Goal: Transaction & Acquisition: Purchase product/service

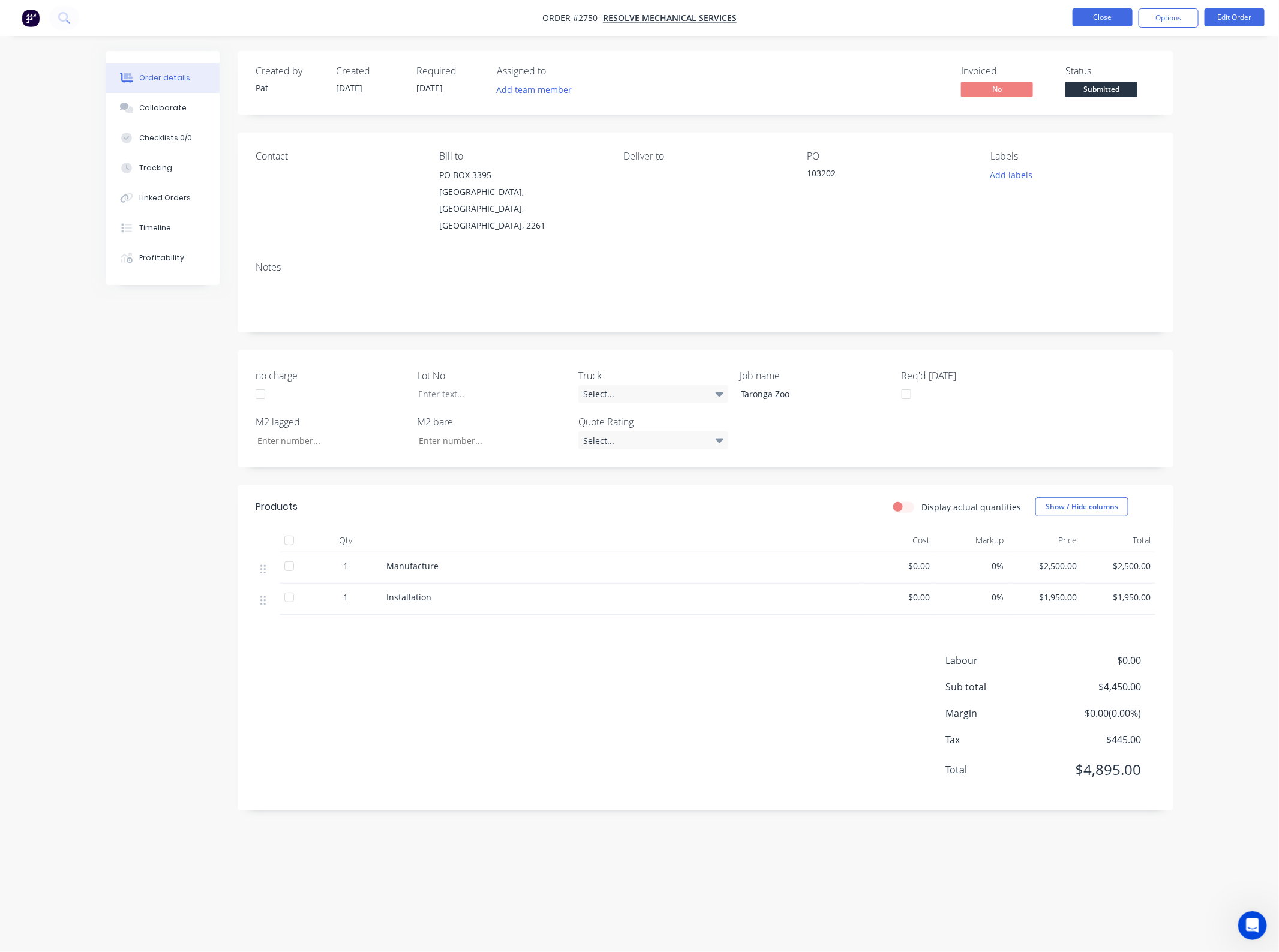
click at [1121, 25] on button "Close" at bounding box center [1103, 18] width 60 height 18
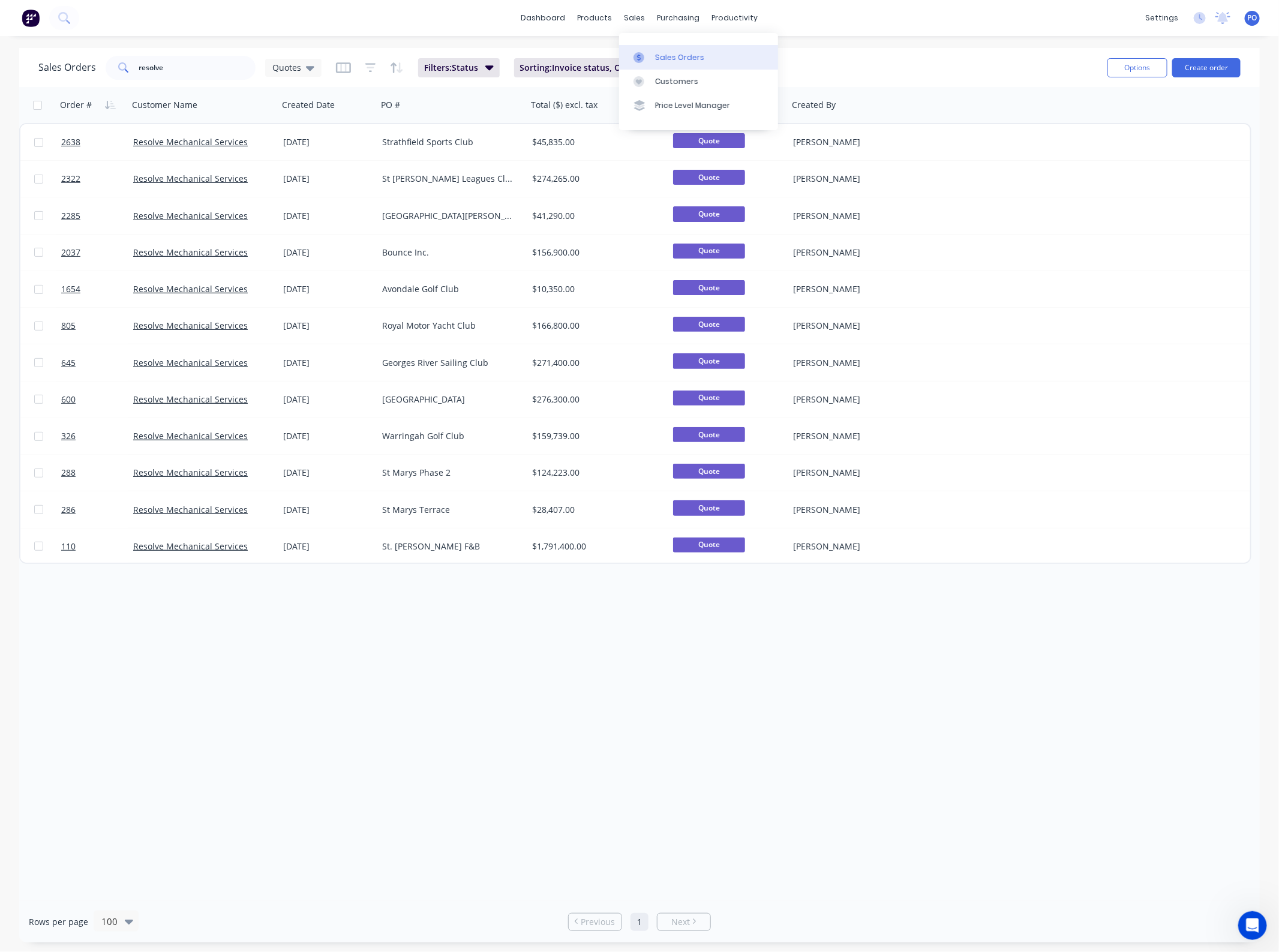
click at [662, 56] on div "Sales Orders" at bounding box center [679, 57] width 49 height 11
drag, startPoint x: 180, startPoint y: 53, endPoint x: -89, endPoint y: 58, distance: 269.0
click at [0, 58] on html "dashboard products sales purchasing productivity dashboard products Product Cat…" at bounding box center [640, 476] width 1279 height 952
drag, startPoint x: 223, startPoint y: 72, endPoint x: -113, endPoint y: 55, distance: 336.4
click at [0, 55] on html "dashboard products sales purchasing productivity dashboard products Product Cat…" at bounding box center [640, 476] width 1279 height 952
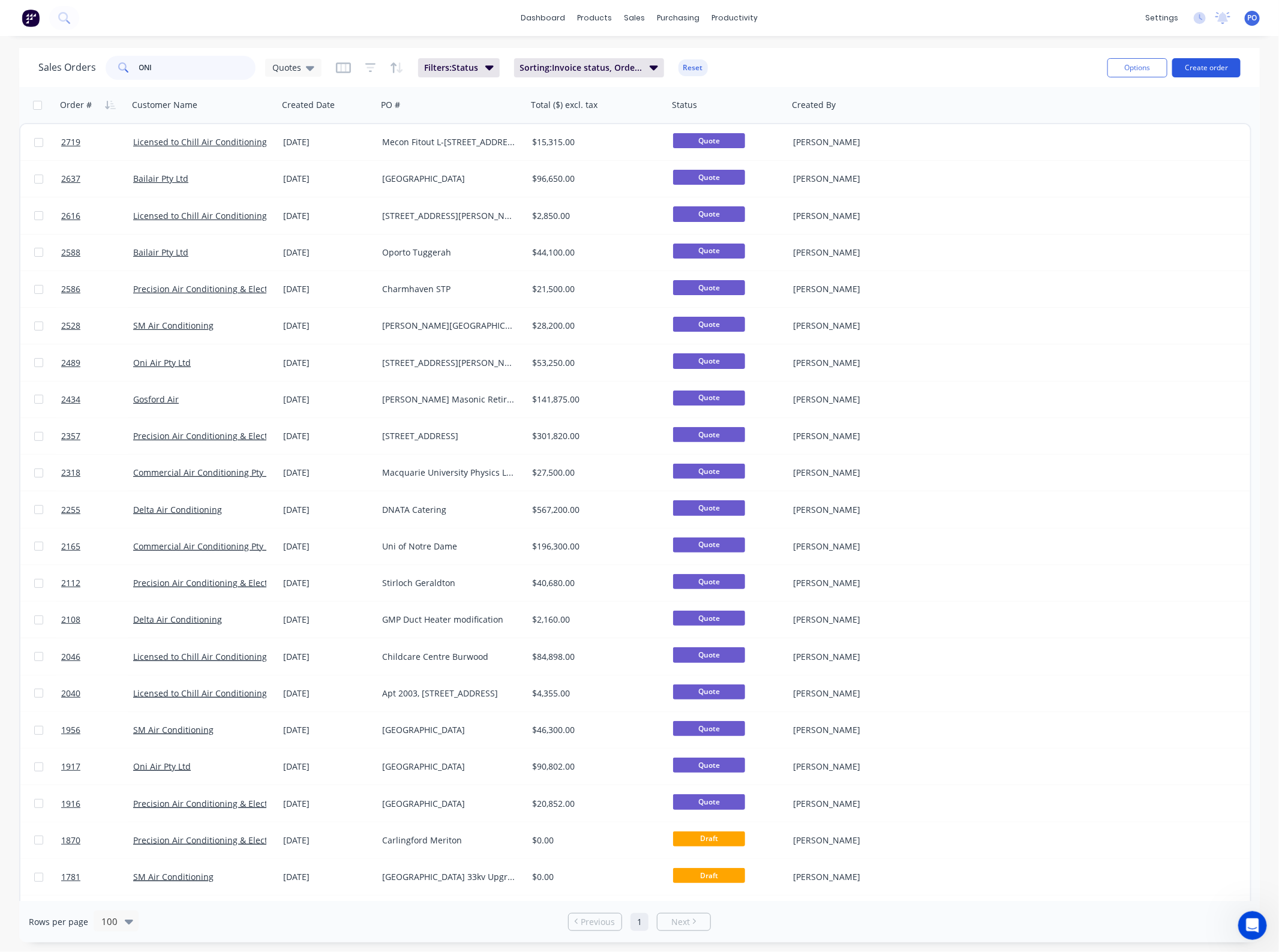
type input "ONI"
click at [1223, 68] on button "Create order" at bounding box center [1206, 68] width 68 height 19
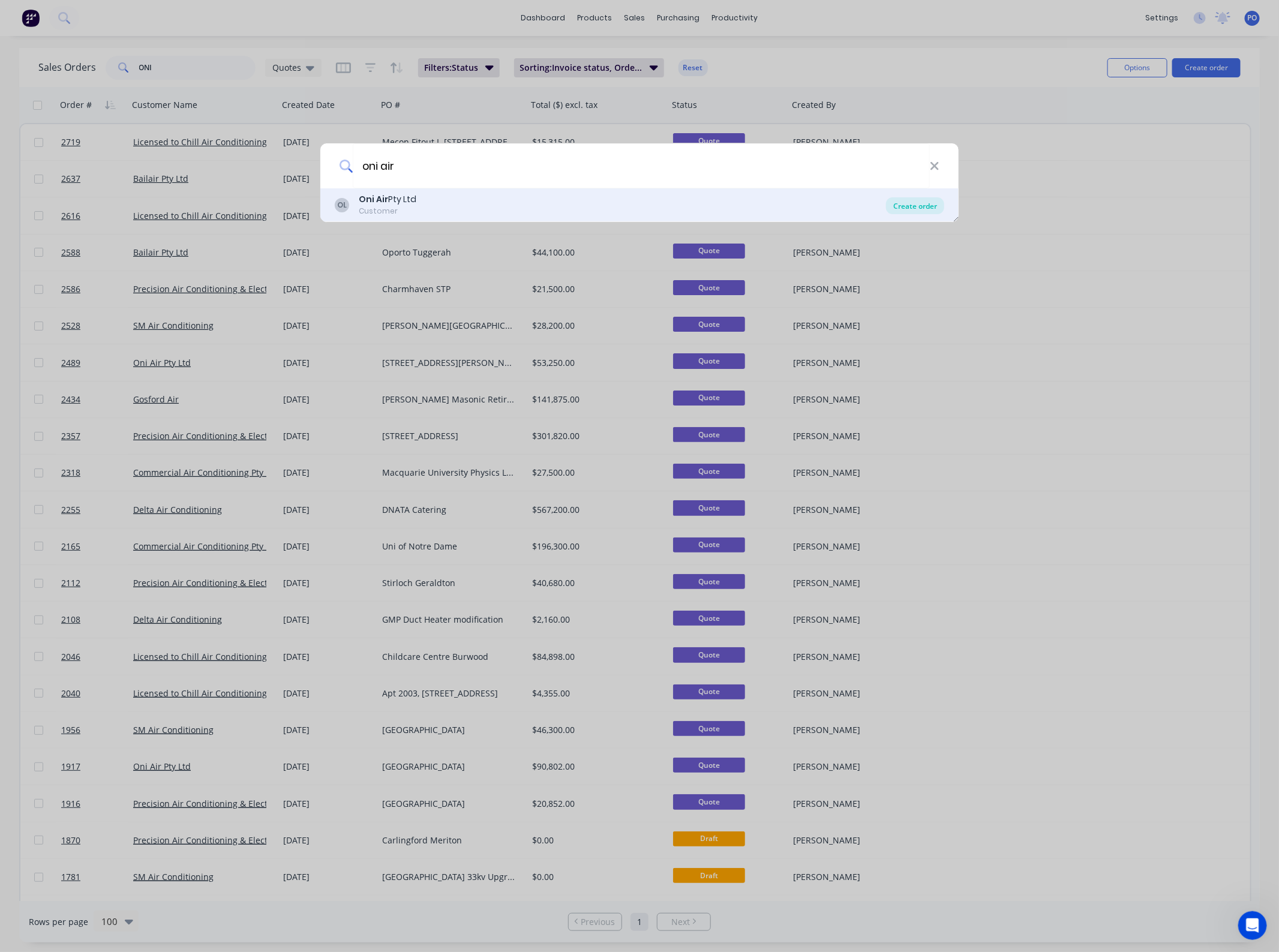
type input "oni air"
click at [913, 198] on div "Create order" at bounding box center [915, 205] width 58 height 17
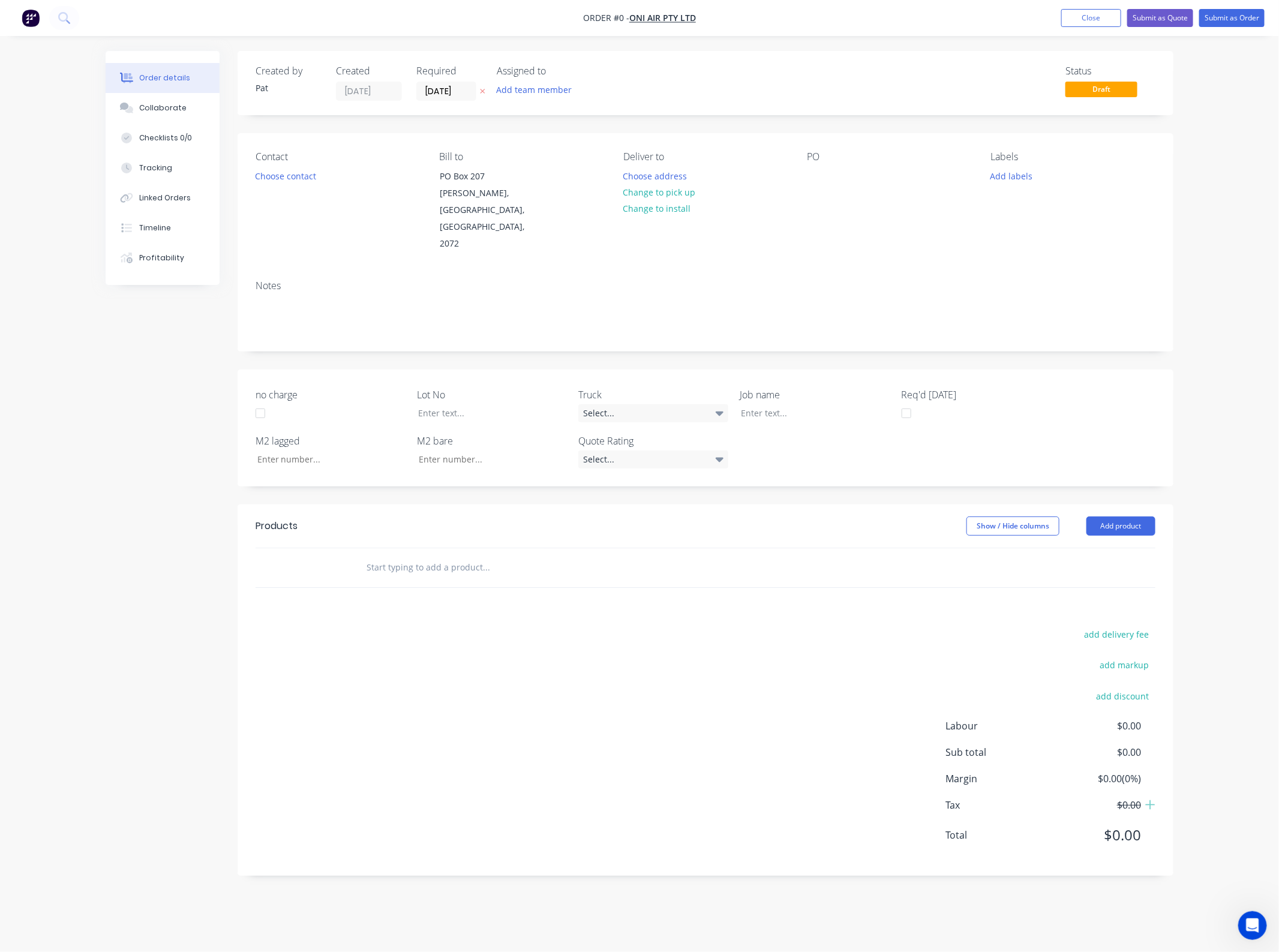
click at [510, 97] on div "Add team member" at bounding box center [557, 91] width 120 height 18
click at [517, 89] on button "Add team member" at bounding box center [534, 90] width 88 height 17
click at [547, 91] on button "Add team member" at bounding box center [534, 90] width 88 height 17
click at [570, 163] on div "[PERSON_NAME] (You)" at bounding box center [594, 156] width 120 height 13
click at [279, 173] on div "Creating draft order... Loading... Order details Collaborate Checklists 0/0 Tra…" at bounding box center [640, 472] width 1092 height 843
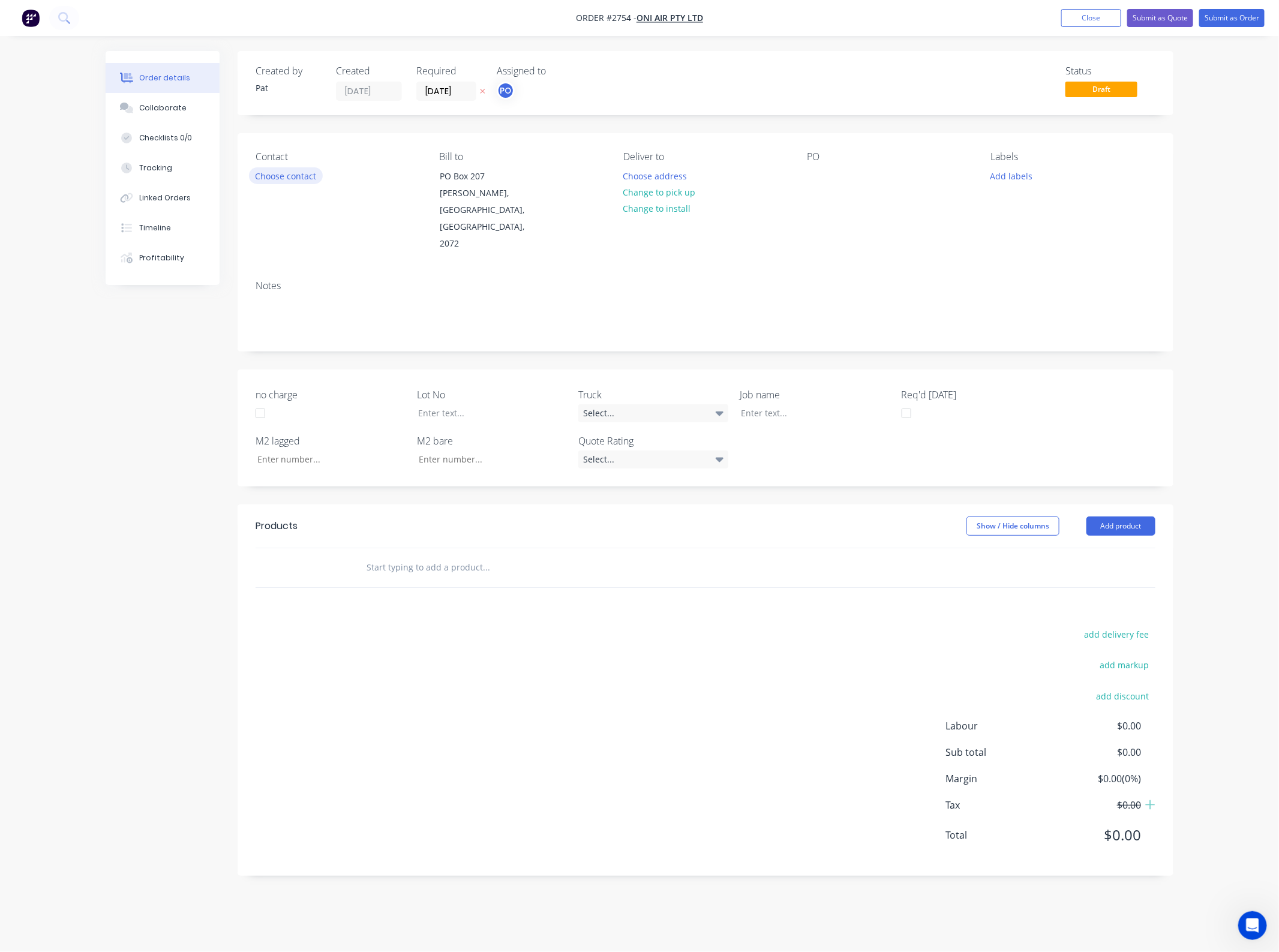
click at [279, 173] on button "Choose contact" at bounding box center [286, 175] width 74 height 17
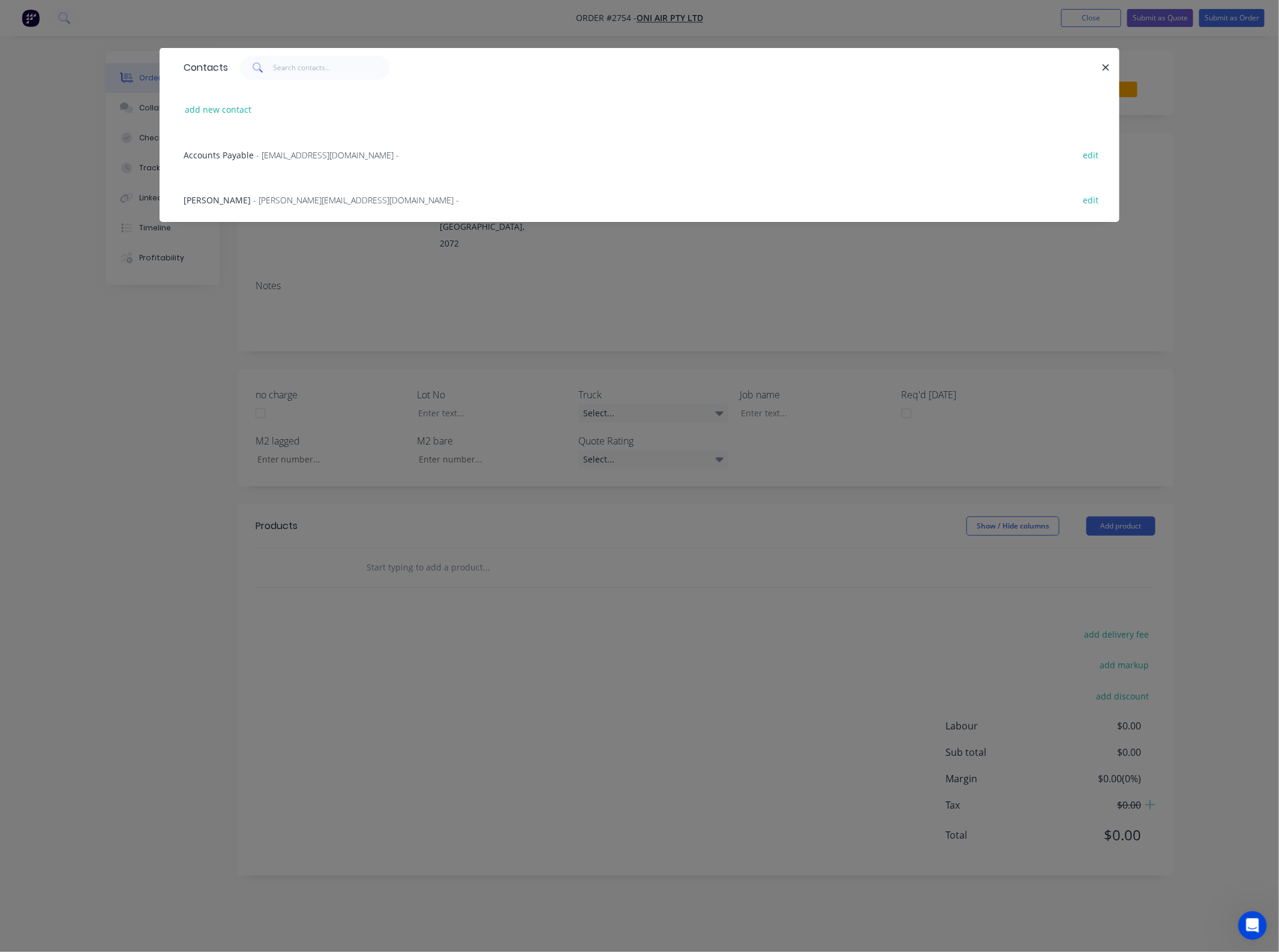
click at [253, 197] on span "- [PERSON_NAME][EMAIL_ADDRESS][DOMAIN_NAME] -" at bounding box center [356, 200] width 206 height 12
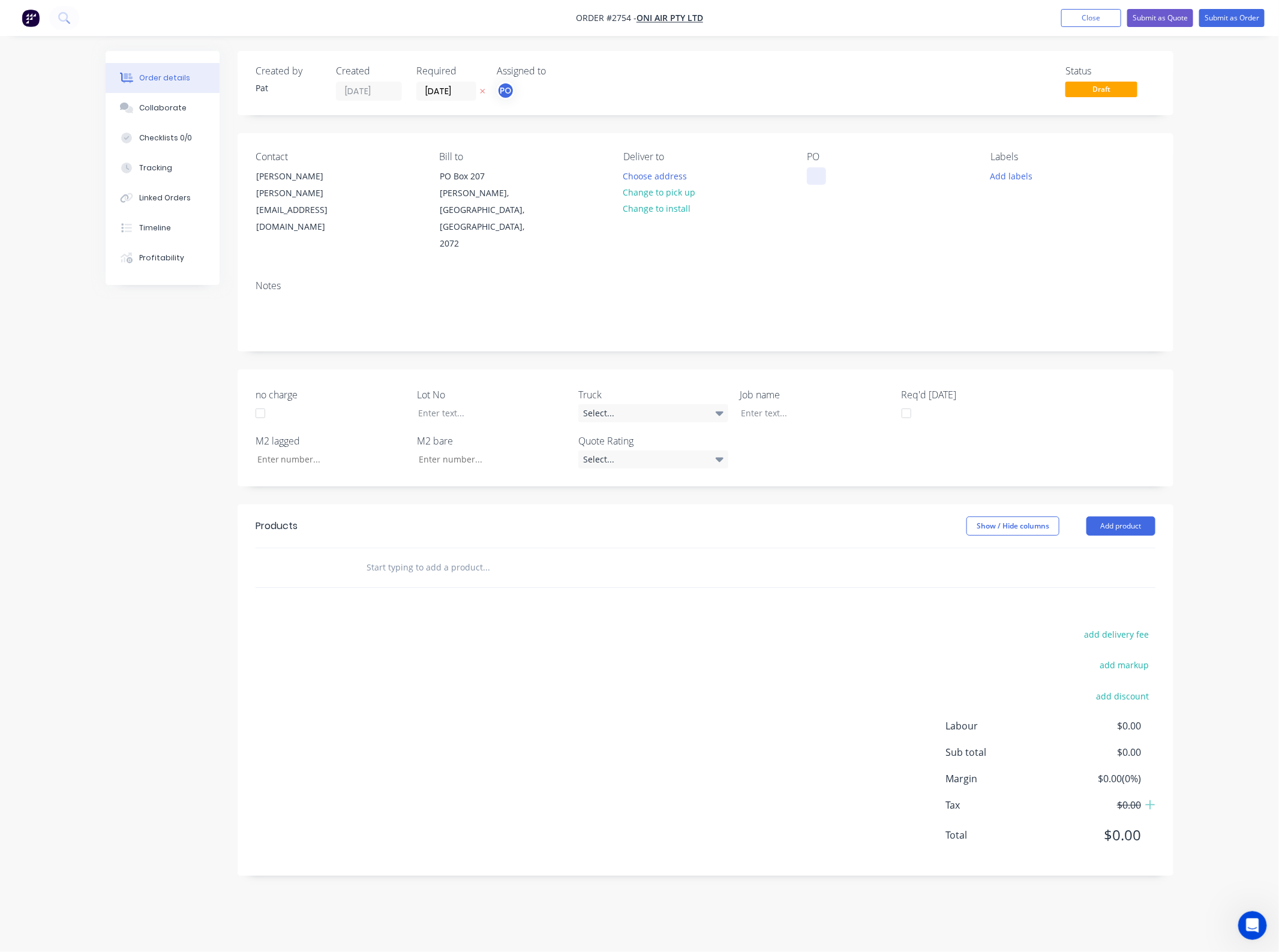
click at [819, 183] on div at bounding box center [817, 176] width 19 height 18
click at [811, 185] on div at bounding box center [817, 176] width 19 height 18
click at [768, 404] on div at bounding box center [806, 413] width 150 height 18
click at [317, 186] on div "[PERSON_NAME][EMAIL_ADDRESS][DOMAIN_NAME]" at bounding box center [306, 210] width 99 height 51
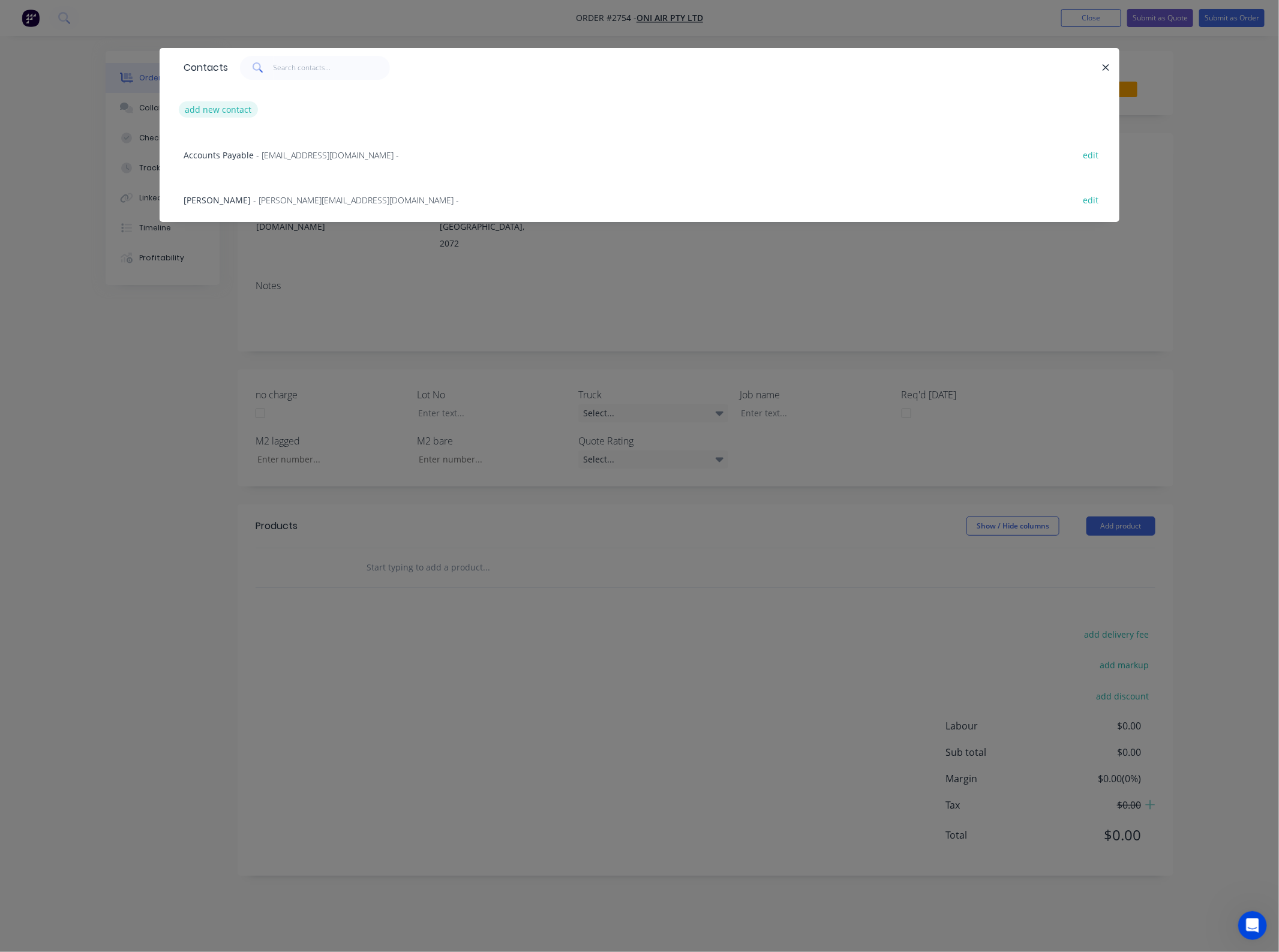
click at [222, 113] on button "add new contact" at bounding box center [217, 109] width 79 height 17
select select "AU"
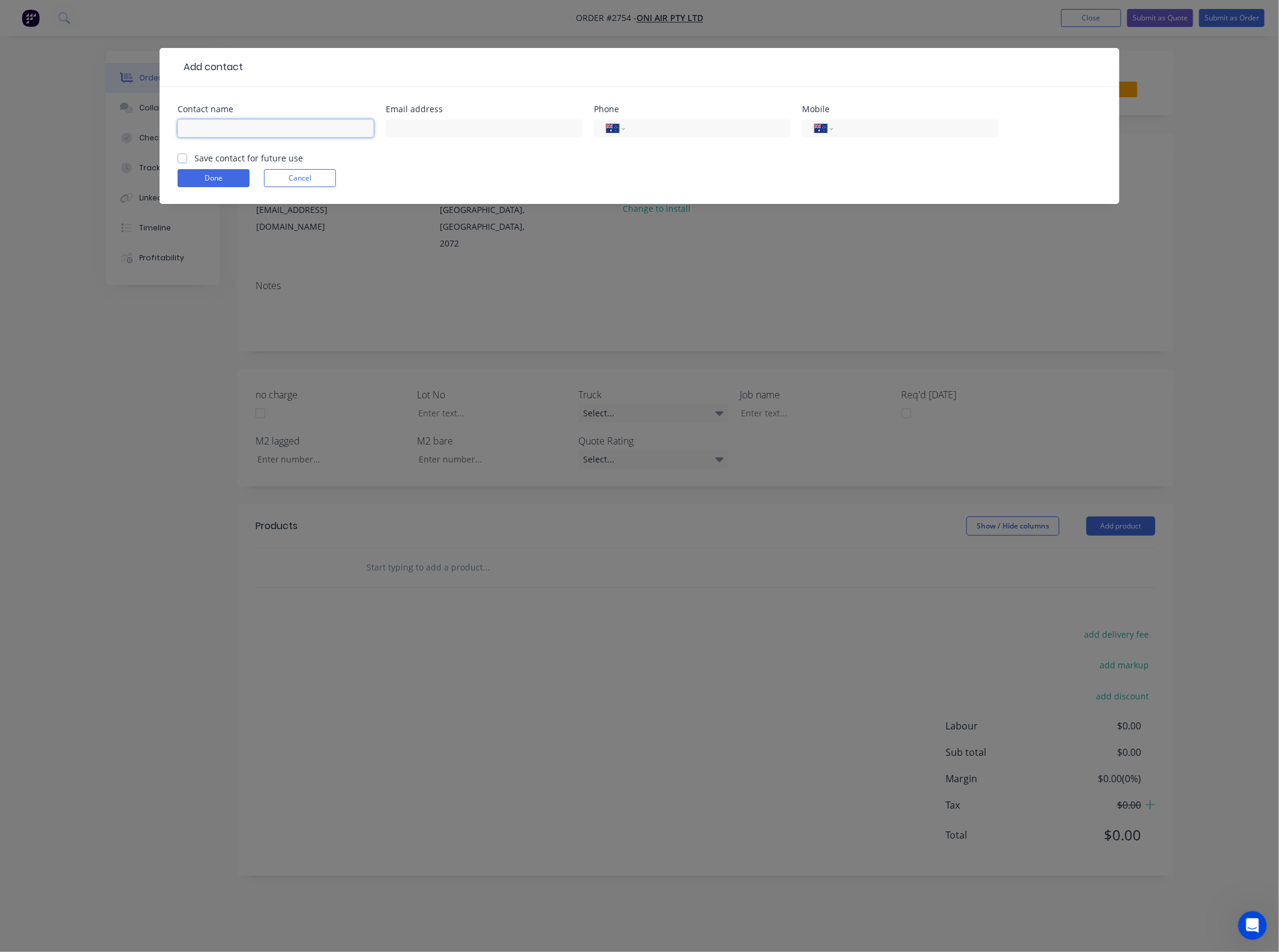
drag, startPoint x: 241, startPoint y: 119, endPoint x: 234, endPoint y: 127, distance: 10.6
click at [241, 120] on input "text" at bounding box center [275, 128] width 196 height 18
type input "[PERSON_NAME]"
click at [450, 125] on input "text" at bounding box center [484, 128] width 196 height 18
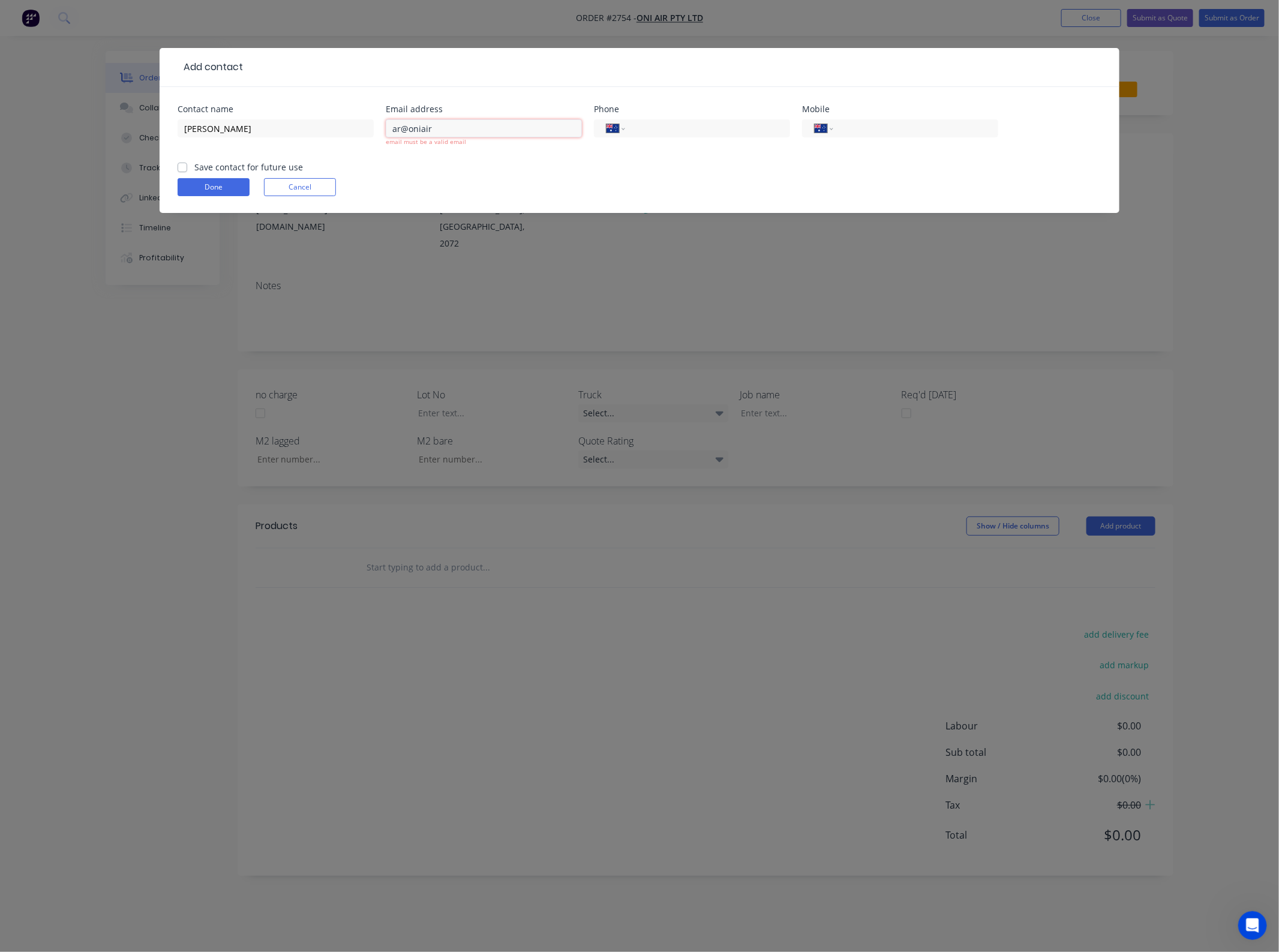
click at [404, 130] on input "ar@oniair" at bounding box center [484, 128] width 196 height 18
click at [483, 133] on input "[PERSON_NAME]" at bounding box center [484, 128] width 196 height 18
type input "[PERSON_NAME][EMAIL_ADDRESS][DOMAIN_NAME]"
click at [648, 131] on input "tel" at bounding box center [706, 129] width 144 height 14
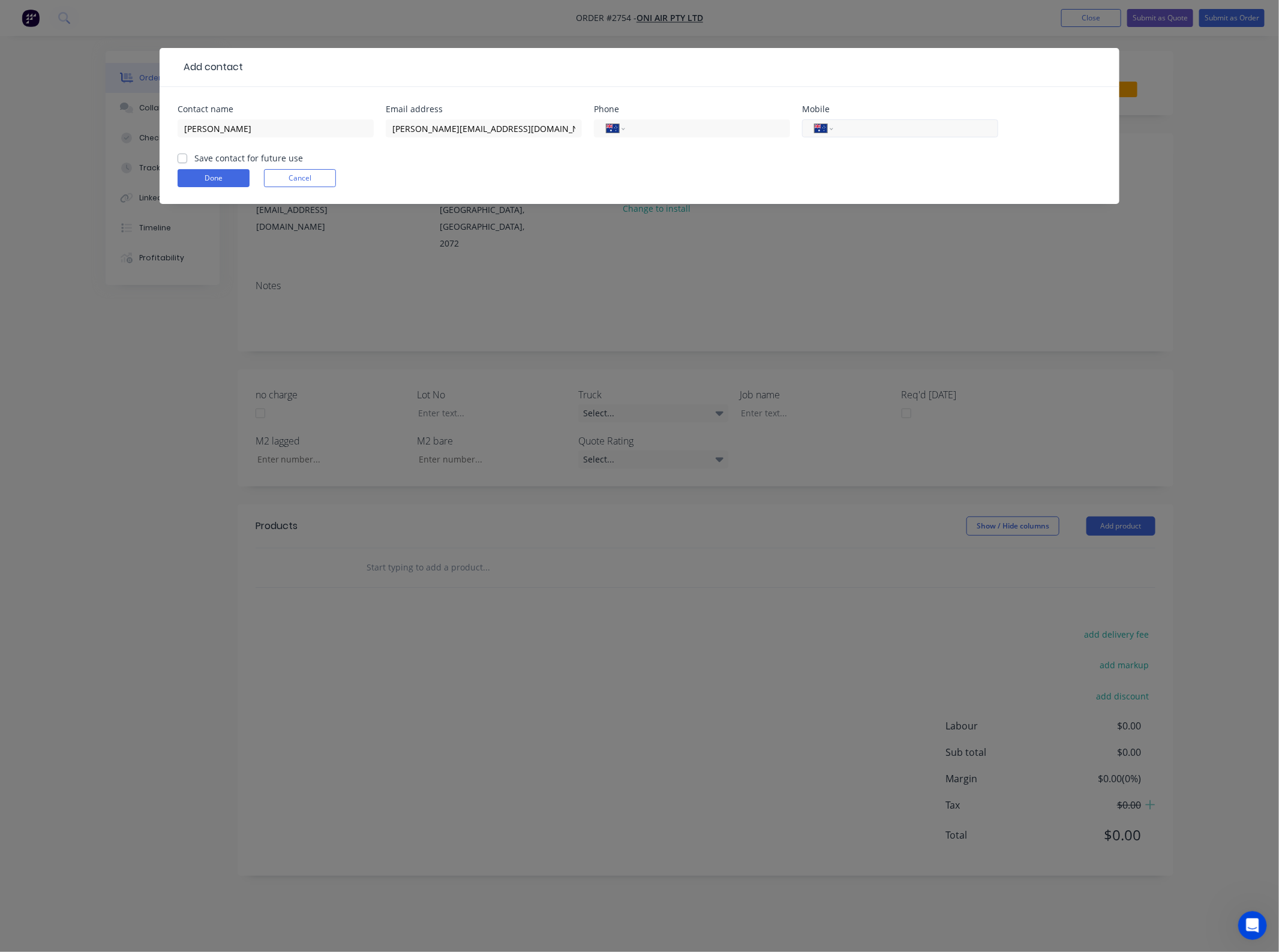
click at [922, 124] on input "tel" at bounding box center [913, 129] width 144 height 14
type input "0412 852 830"
click at [194, 159] on label "Save contact for future use" at bounding box center [248, 158] width 108 height 13
click at [181, 159] on input "Save contact for future use" at bounding box center [182, 158] width 10 height 12
checkbox input "true"
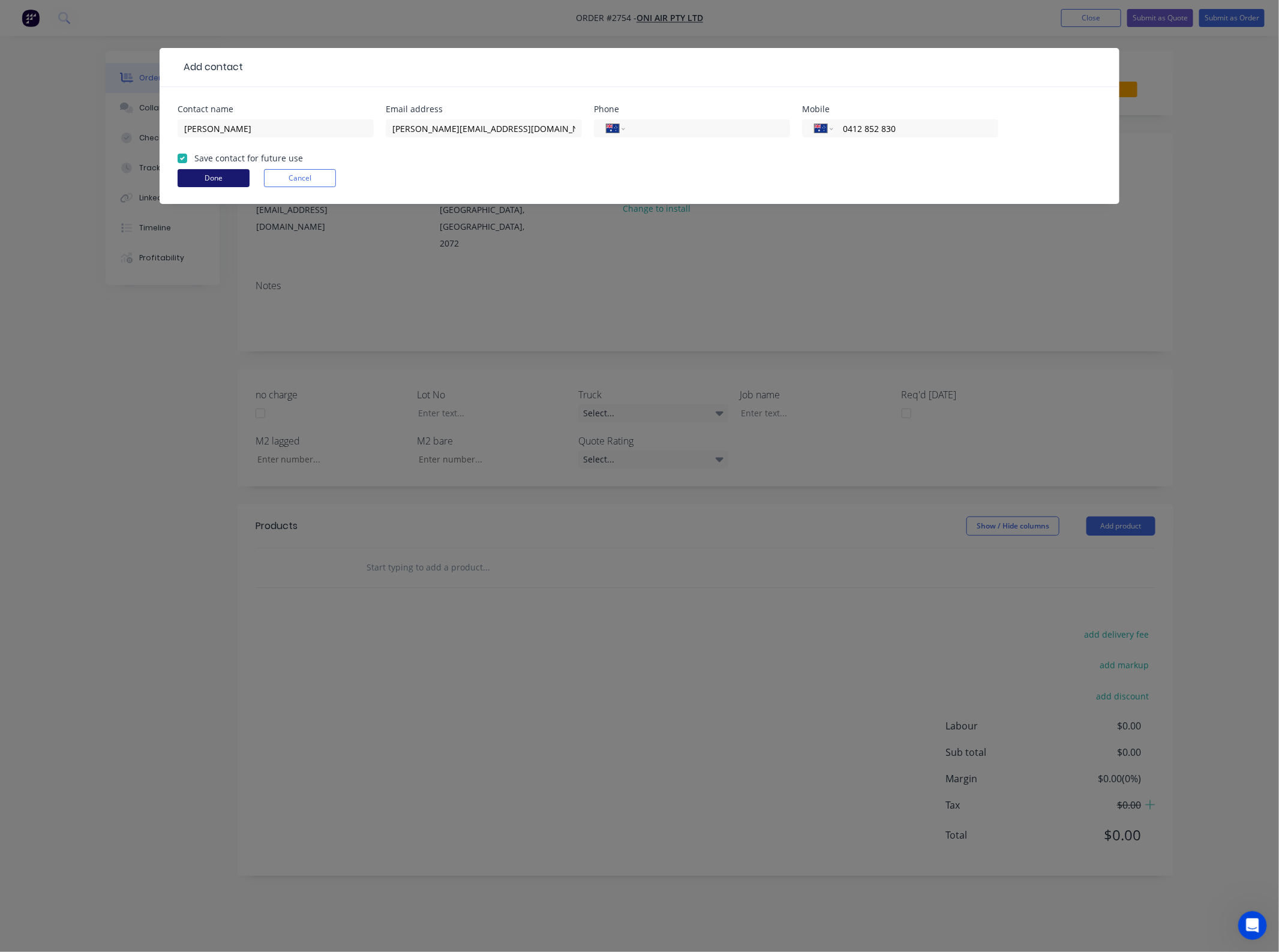
click at [212, 178] on button "Done" at bounding box center [213, 178] width 72 height 18
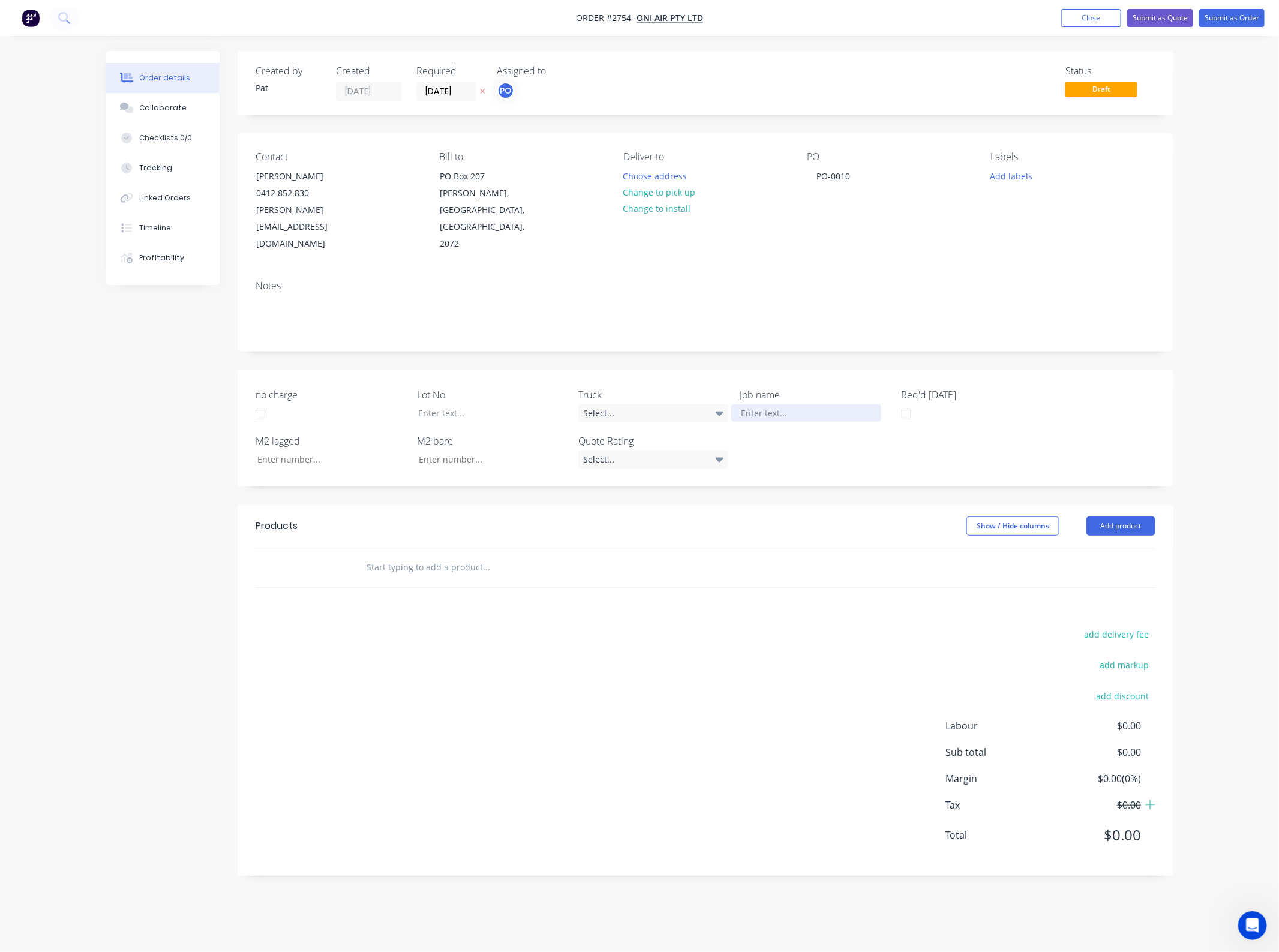
click at [778, 404] on div at bounding box center [806, 413] width 150 height 18
click at [795, 404] on div at bounding box center [806, 413] width 150 height 18
click at [780, 404] on div at bounding box center [806, 413] width 150 height 18
click at [1125, 516] on button "Add product" at bounding box center [1120, 526] width 69 height 19
click at [1111, 571] on div "Basic product" at bounding box center [1098, 580] width 93 height 18
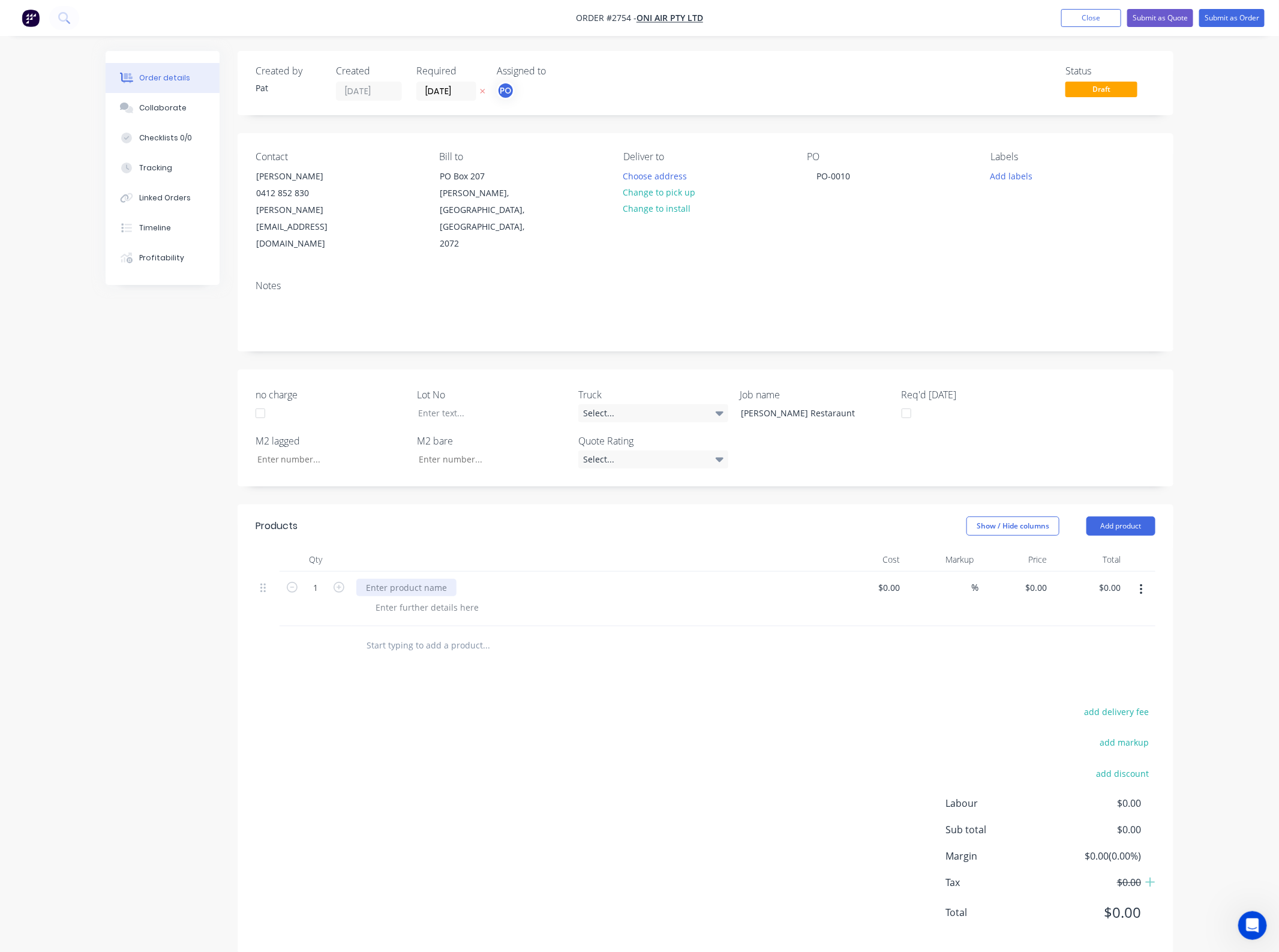
click at [443, 579] on div at bounding box center [407, 588] width 100 height 18
click at [1113, 579] on input "0.00" at bounding box center [1111, 588] width 27 height 18
type input "300"
type input "$300.00"
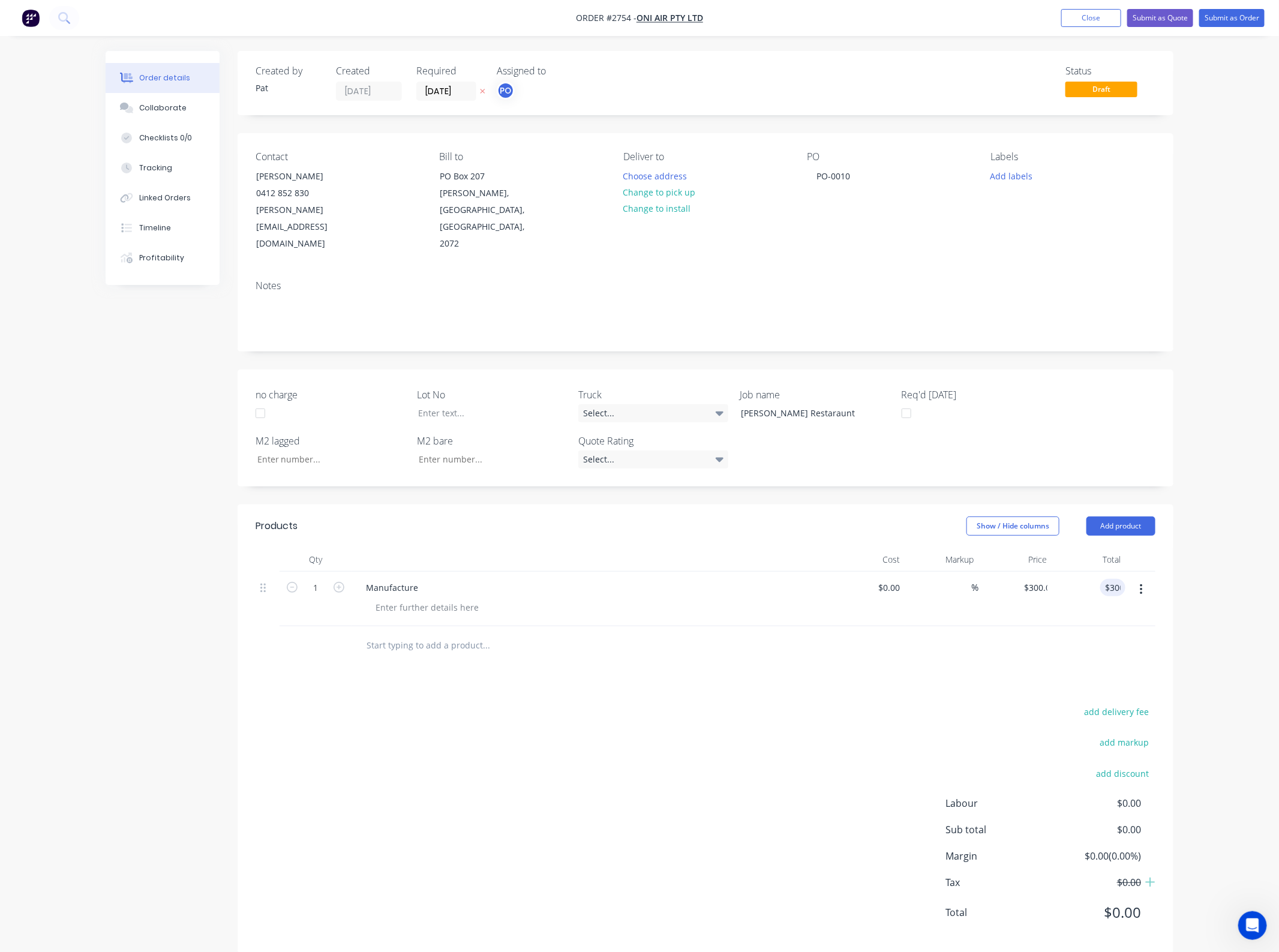
click at [529, 754] on div "add delivery fee add markup add discount Labour $0.00 Sub total $0.00 Margin $0…" at bounding box center [705, 819] width 900 height 232
click at [1256, 19] on button "Submit as Order" at bounding box center [1231, 18] width 65 height 18
